Goal: Navigation & Orientation: Go to known website

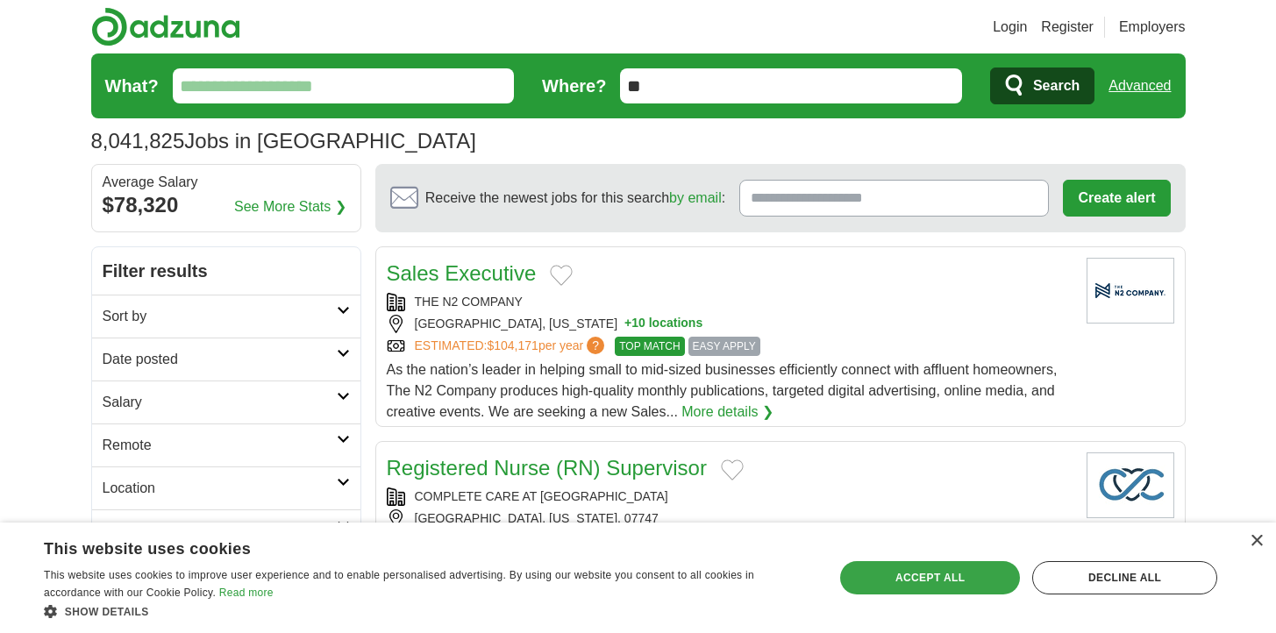
click at [940, 565] on div "Accept all" at bounding box center [930, 577] width 180 height 33
